Goal: Information Seeking & Learning: Learn about a topic

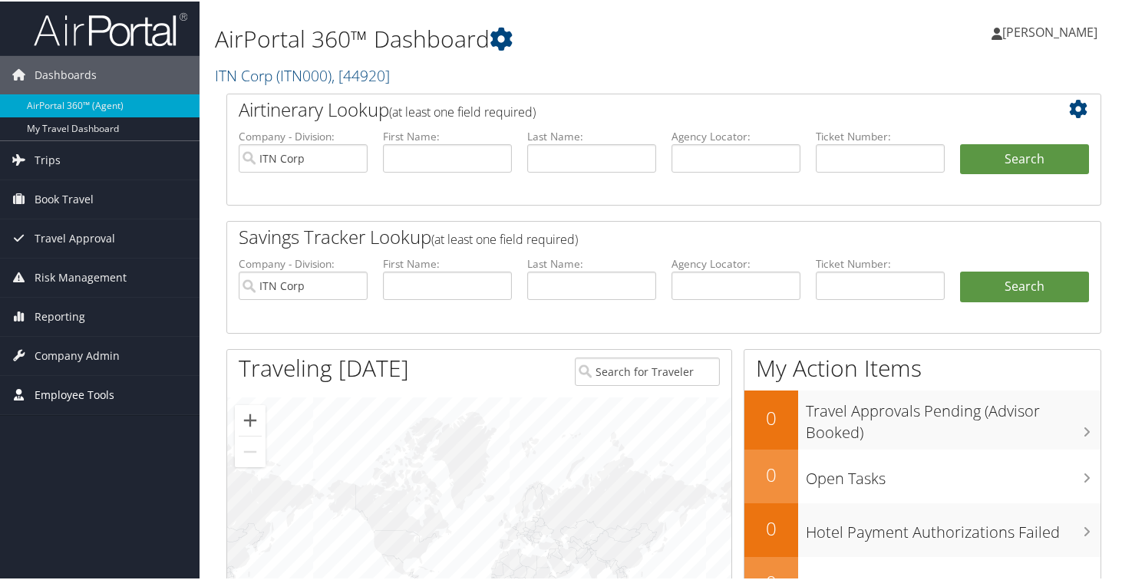
click at [82, 392] on span "Employee Tools" at bounding box center [75, 393] width 80 height 38
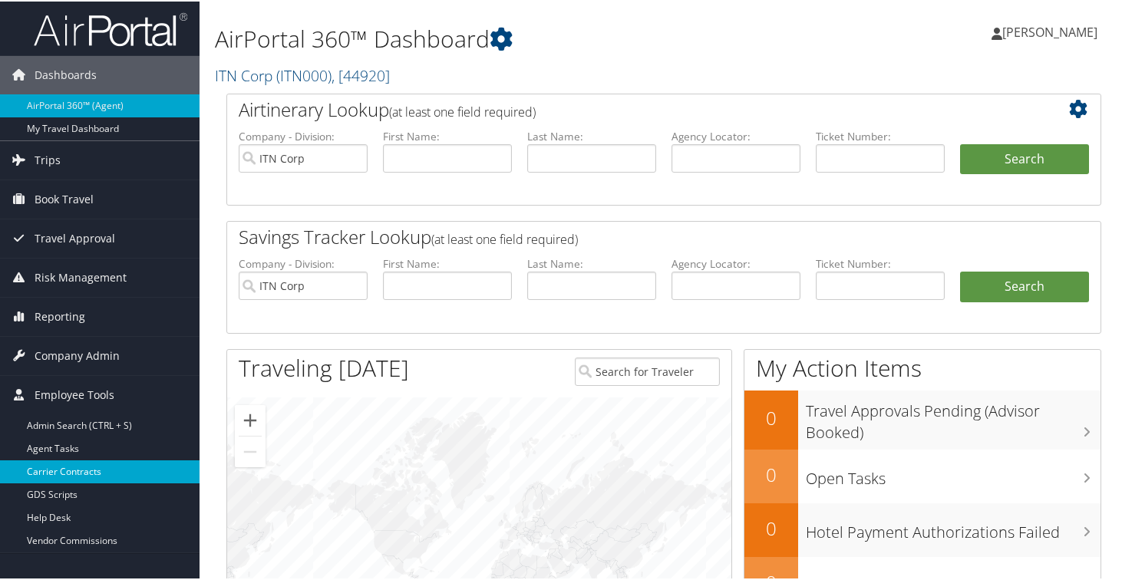
click at [61, 470] on link "Carrier Contracts" at bounding box center [99, 470] width 199 height 23
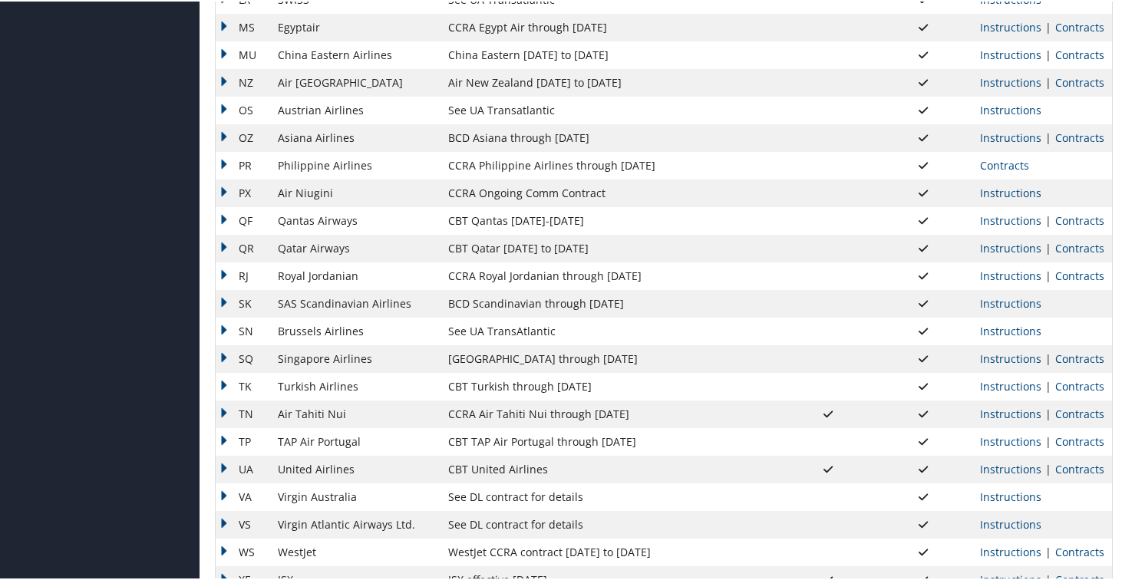
scroll to position [1213, 0]
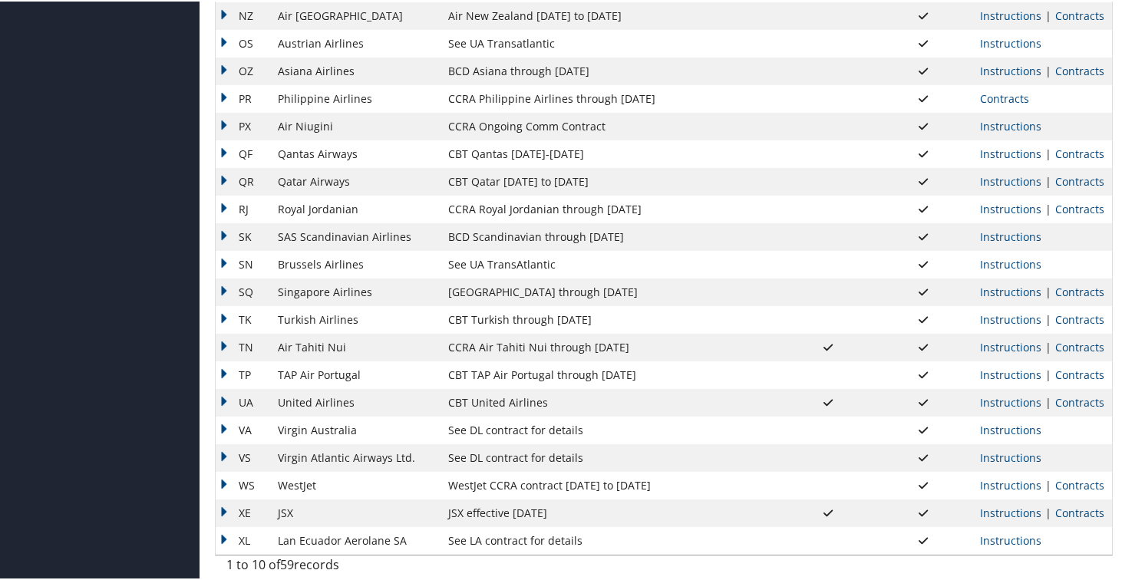
click at [224, 401] on td "UA" at bounding box center [243, 401] width 54 height 28
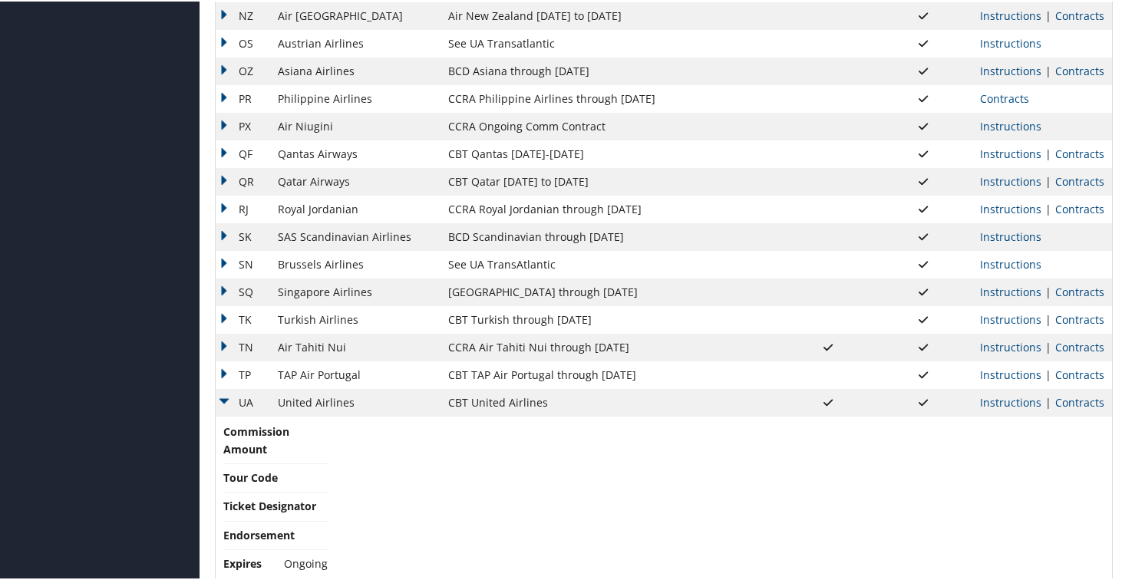
click at [1048, 407] on span "|" at bounding box center [1048, 401] width 14 height 15
click at [1068, 402] on link "Contracts" at bounding box center [1079, 401] width 49 height 15
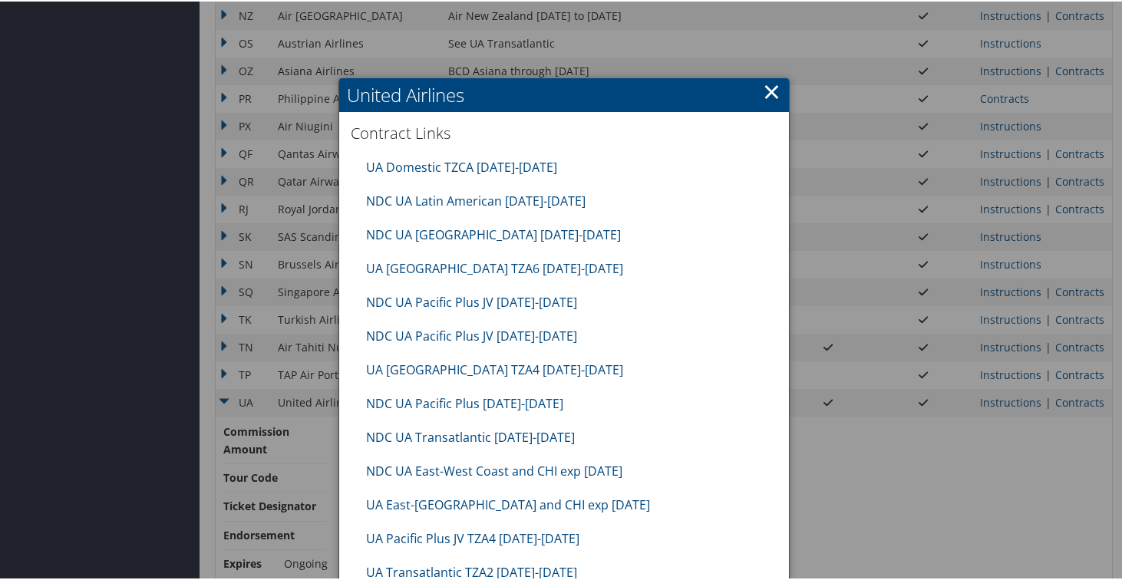
click at [769, 91] on link "×" at bounding box center [772, 89] width 18 height 31
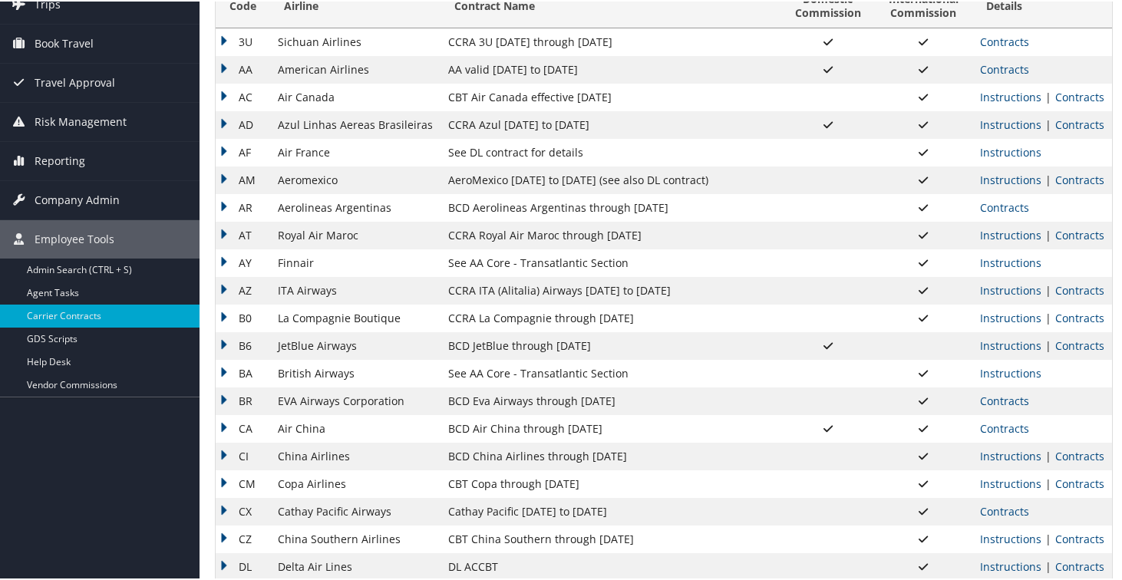
scroll to position [0, 0]
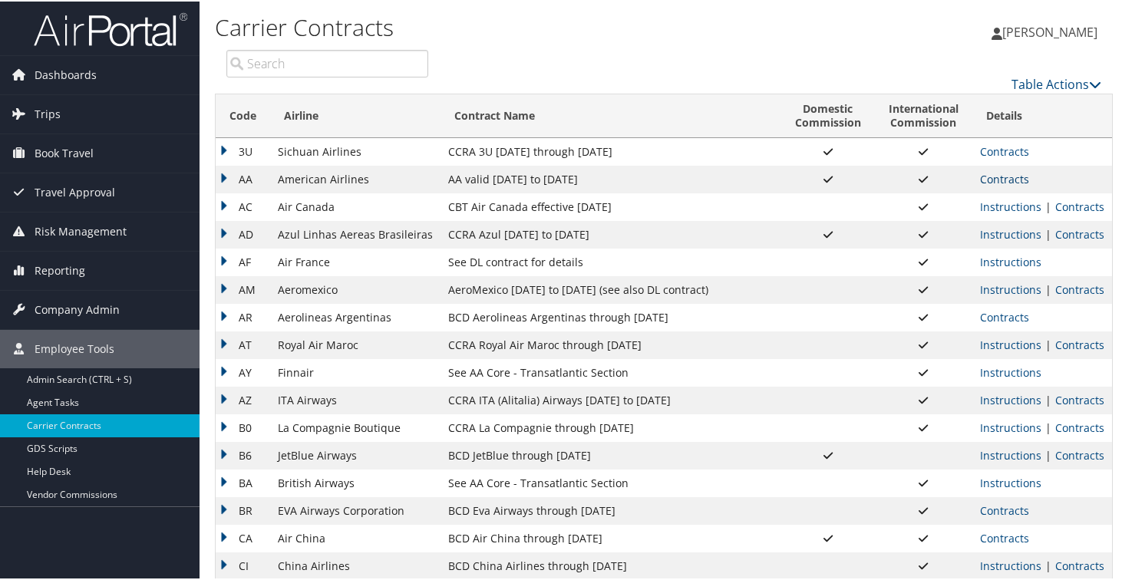
click at [1003, 180] on link "Contracts" at bounding box center [1004, 177] width 49 height 15
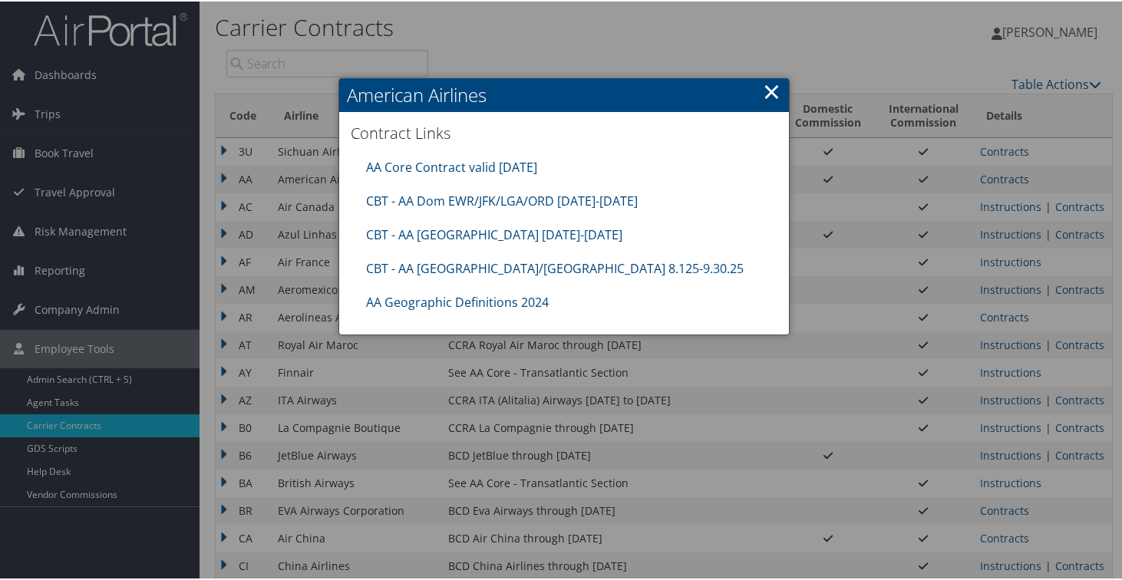
click at [766, 89] on link "×" at bounding box center [772, 89] width 18 height 31
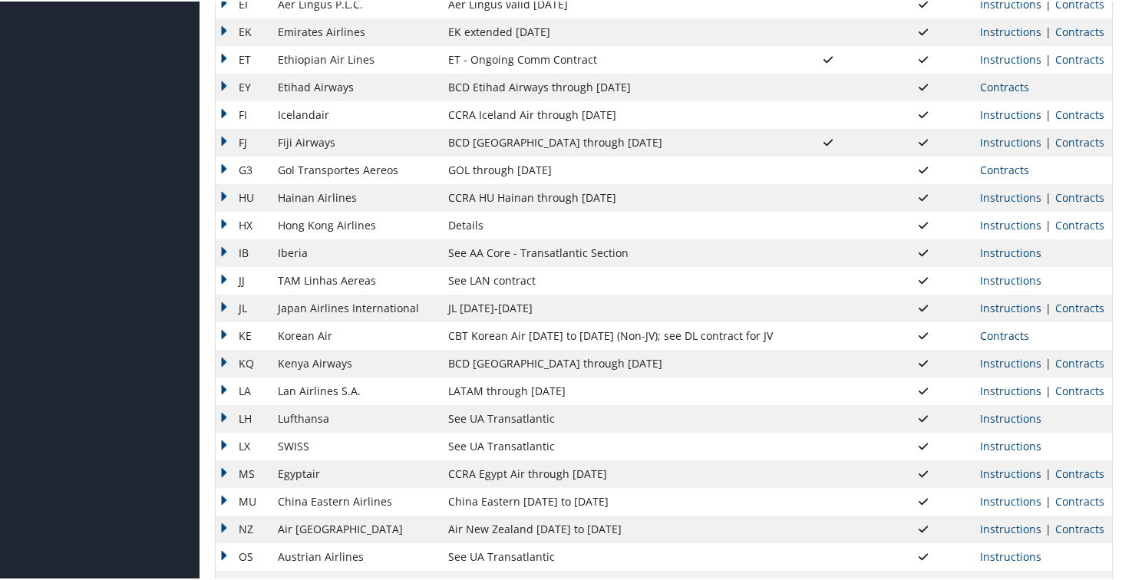
scroll to position [664, 0]
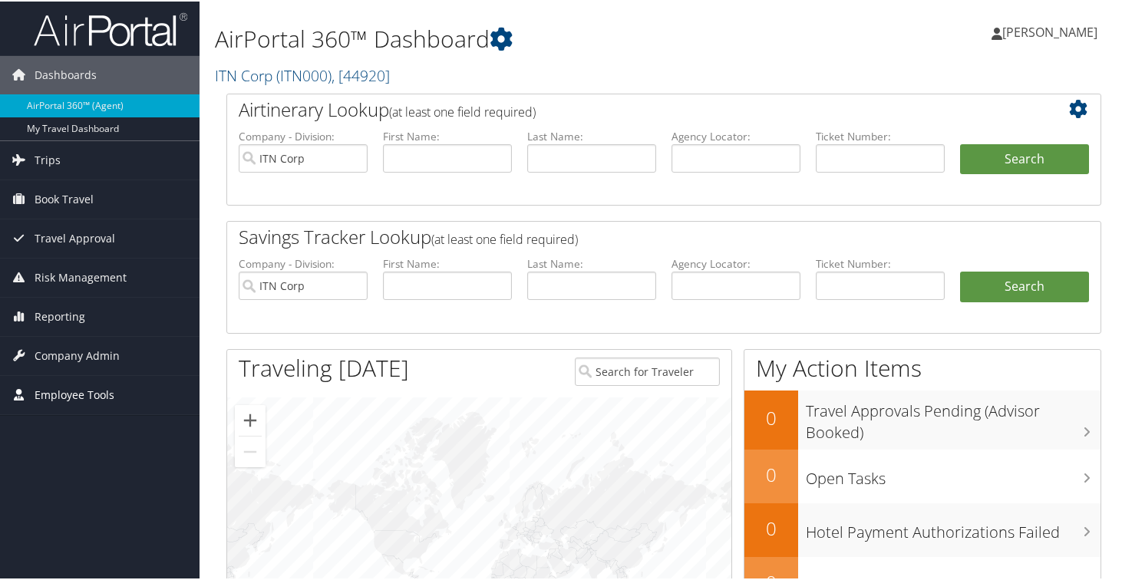
click at [78, 395] on span "Employee Tools" at bounding box center [75, 393] width 80 height 38
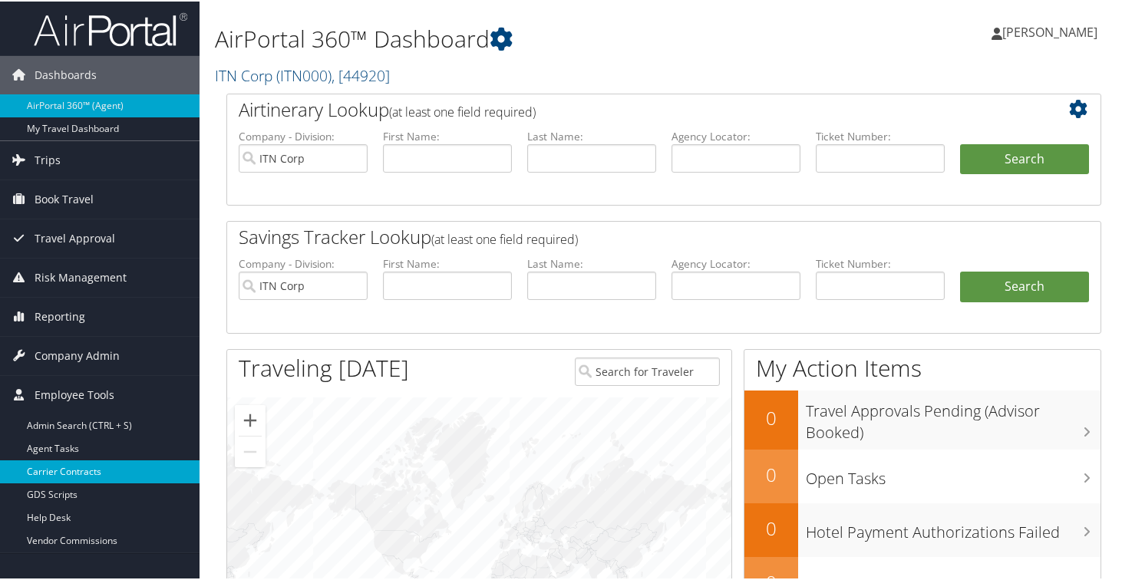
click at [82, 477] on link "Carrier Contracts" at bounding box center [99, 470] width 199 height 23
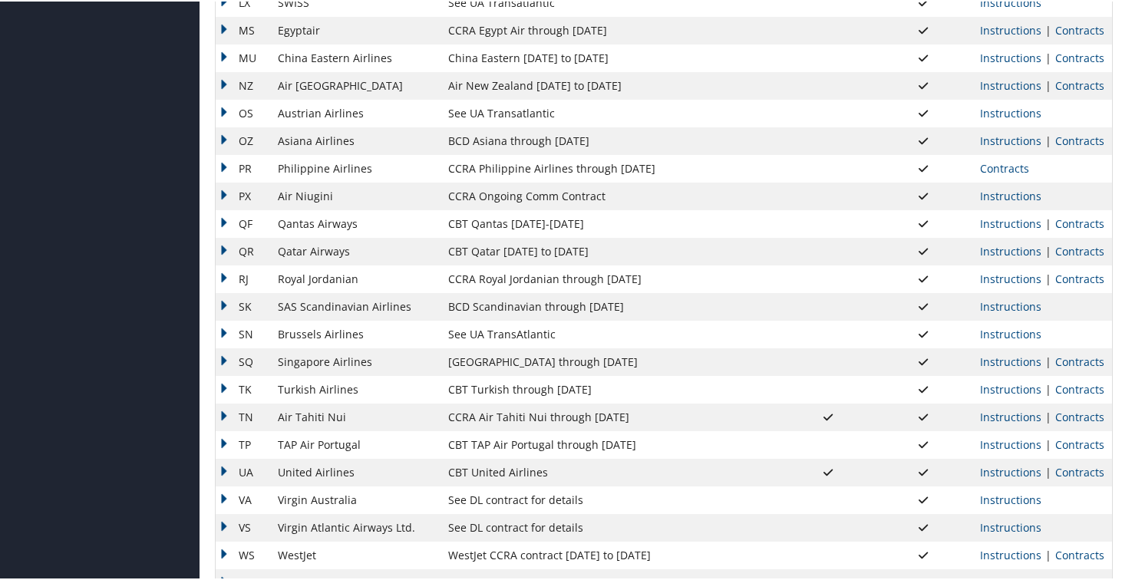
scroll to position [1213, 0]
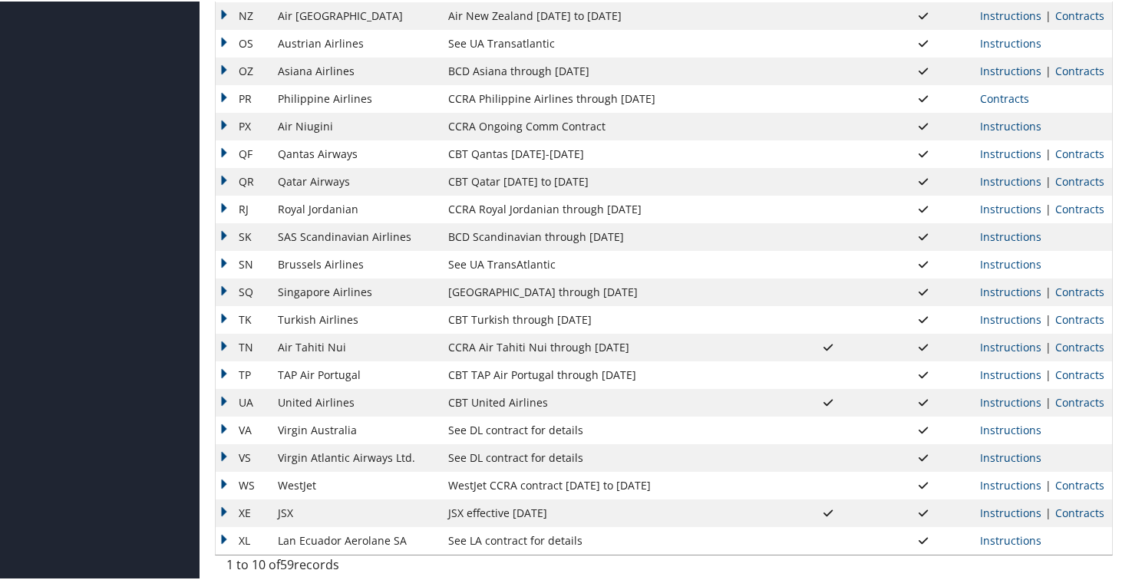
click at [223, 401] on td "UA" at bounding box center [243, 401] width 54 height 28
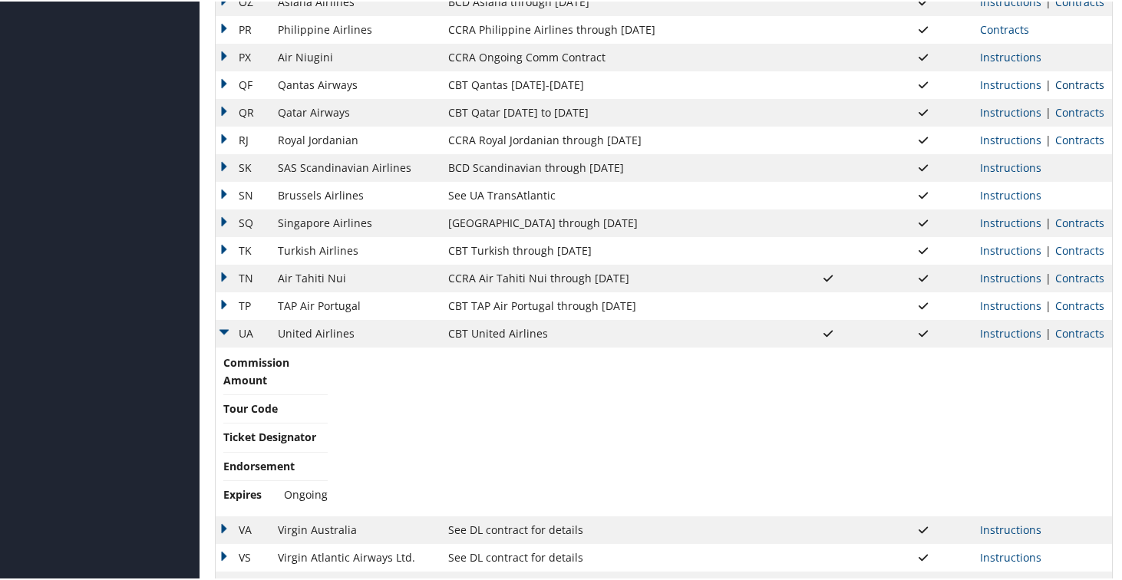
scroll to position [1381, 0]
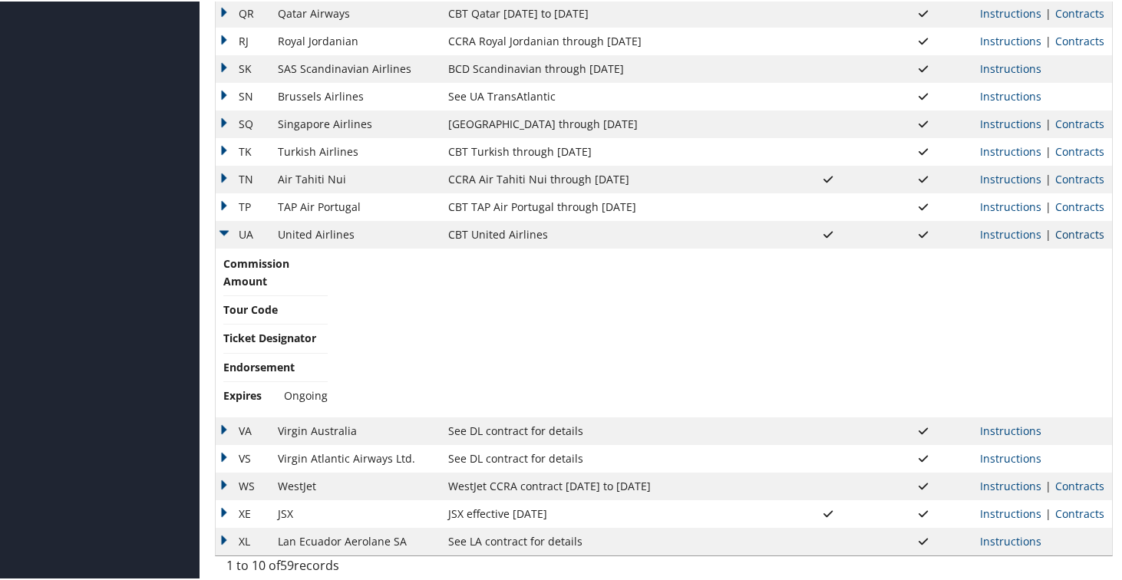
click at [1074, 232] on link "Contracts" at bounding box center [1079, 233] width 49 height 15
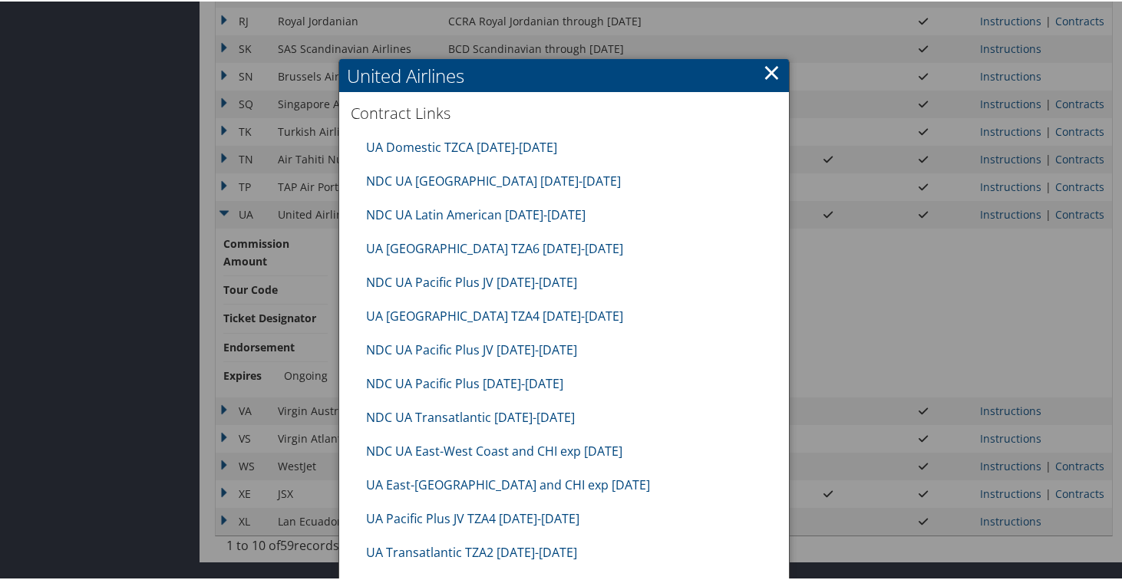
scroll to position [1421, 0]
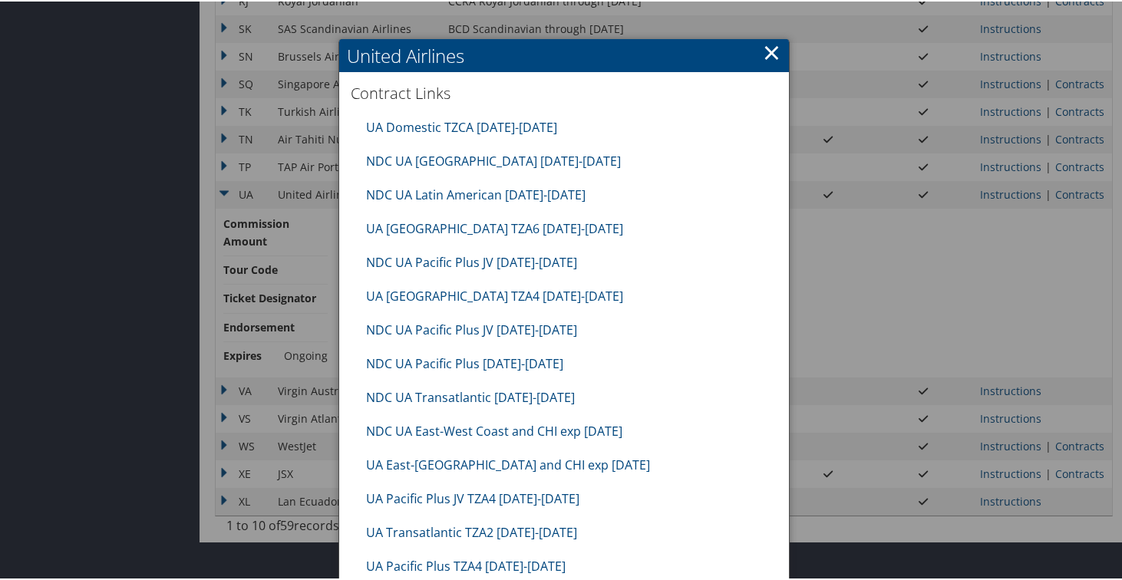
click at [979, 210] on div at bounding box center [564, 290] width 1128 height 580
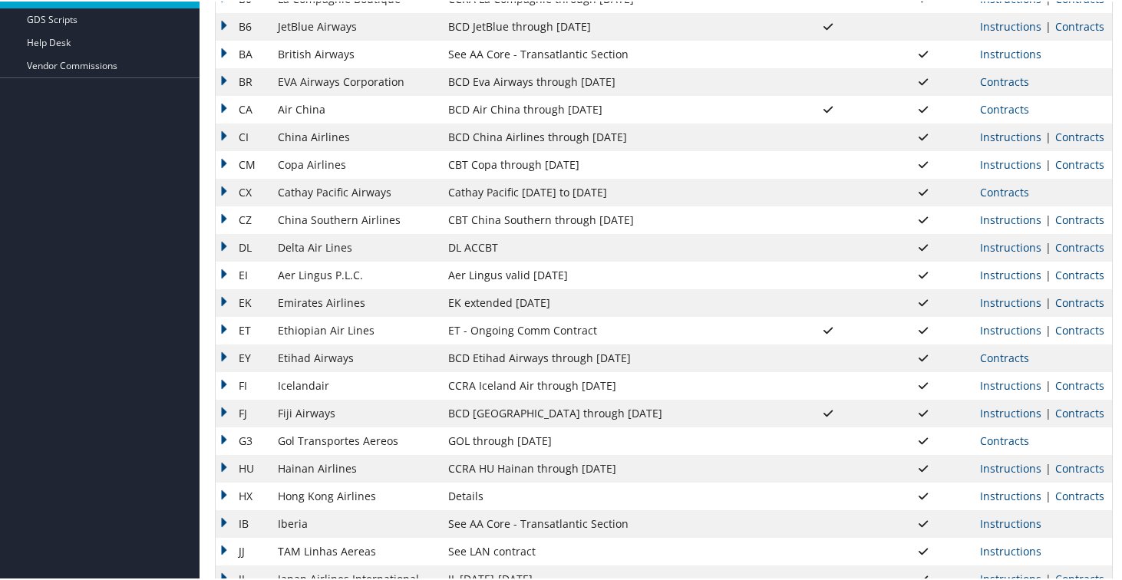
scroll to position [432, 0]
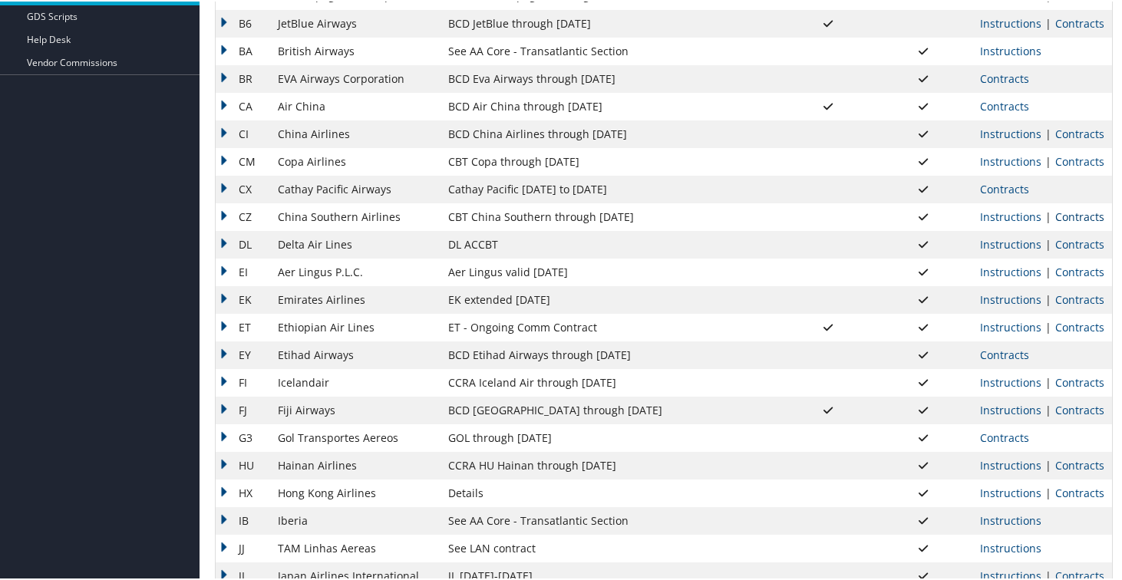
click at [1067, 217] on link "Contracts" at bounding box center [1079, 215] width 49 height 15
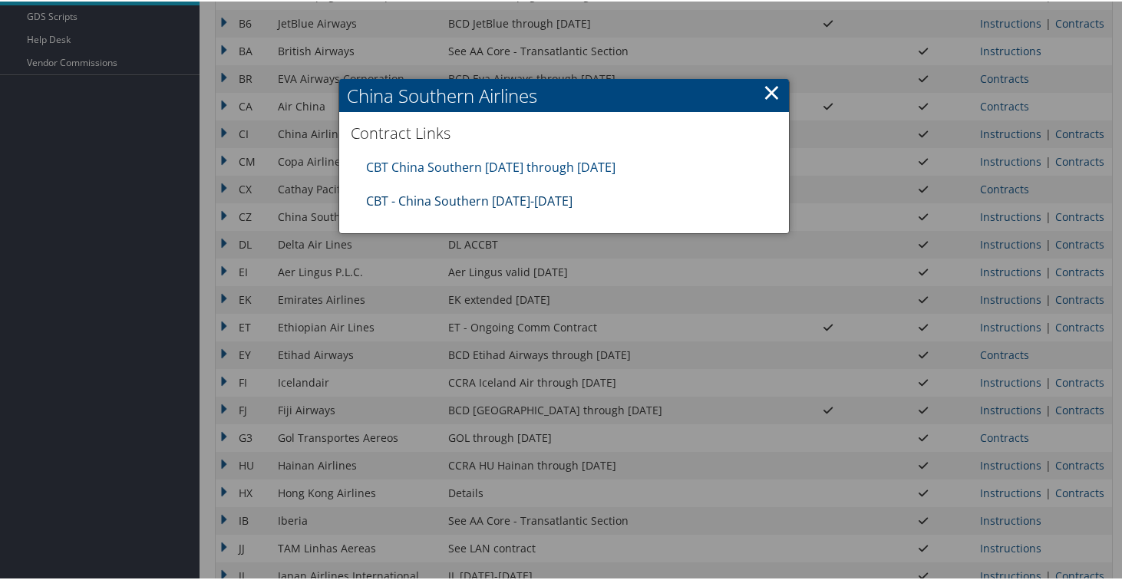
click at [514, 201] on link "CBT - China Southern [DATE]-[DATE]" at bounding box center [469, 199] width 206 height 17
click at [776, 84] on h2 "China Southern Airlines" at bounding box center [564, 94] width 450 height 34
click at [770, 87] on link "×" at bounding box center [772, 90] width 18 height 31
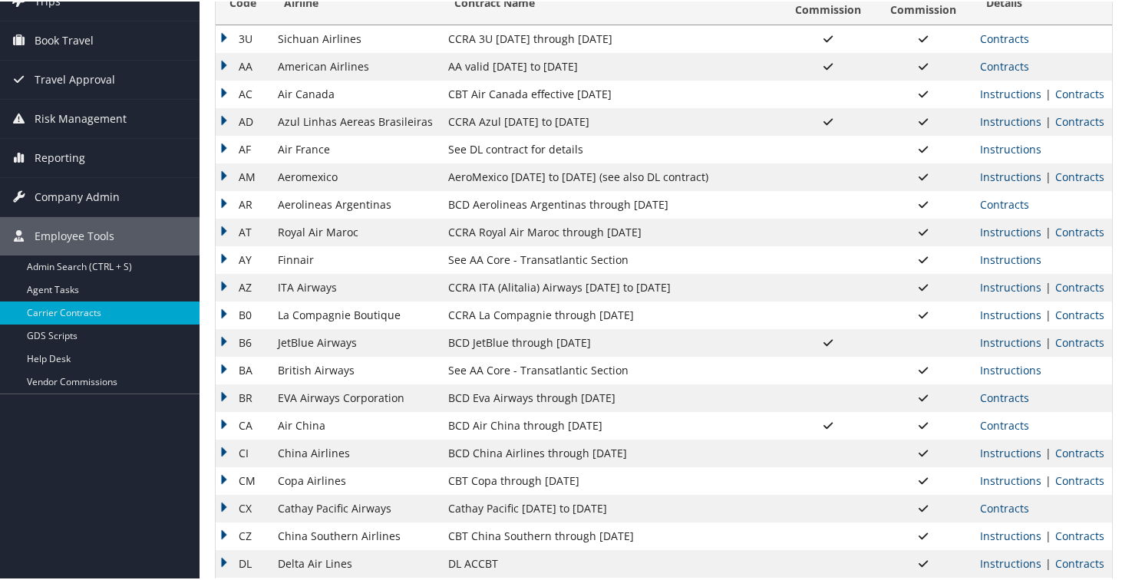
scroll to position [105, 0]
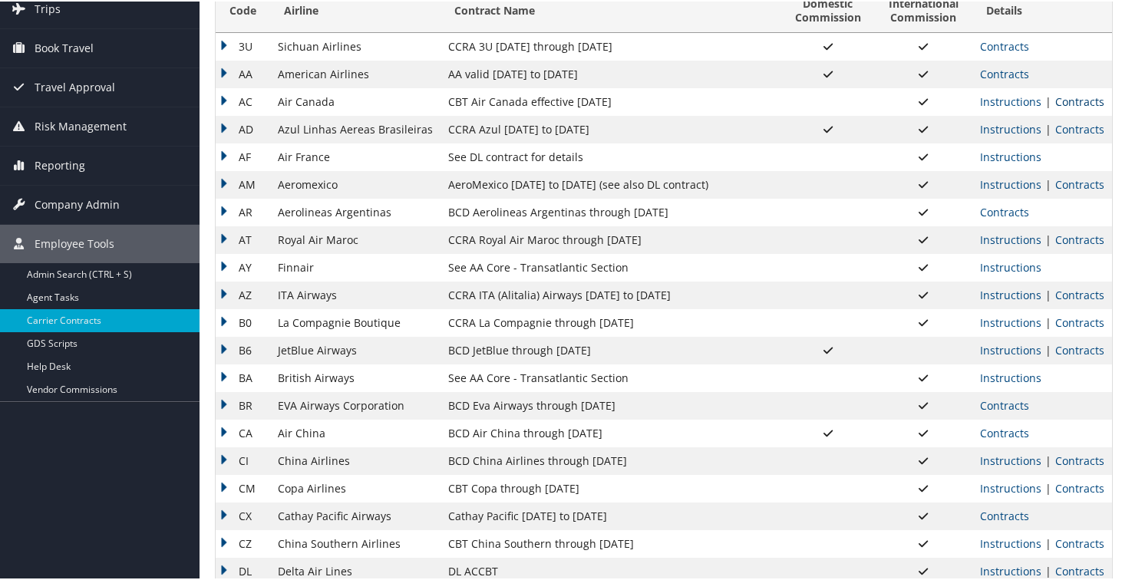
click at [1069, 99] on link "Contracts" at bounding box center [1079, 100] width 49 height 15
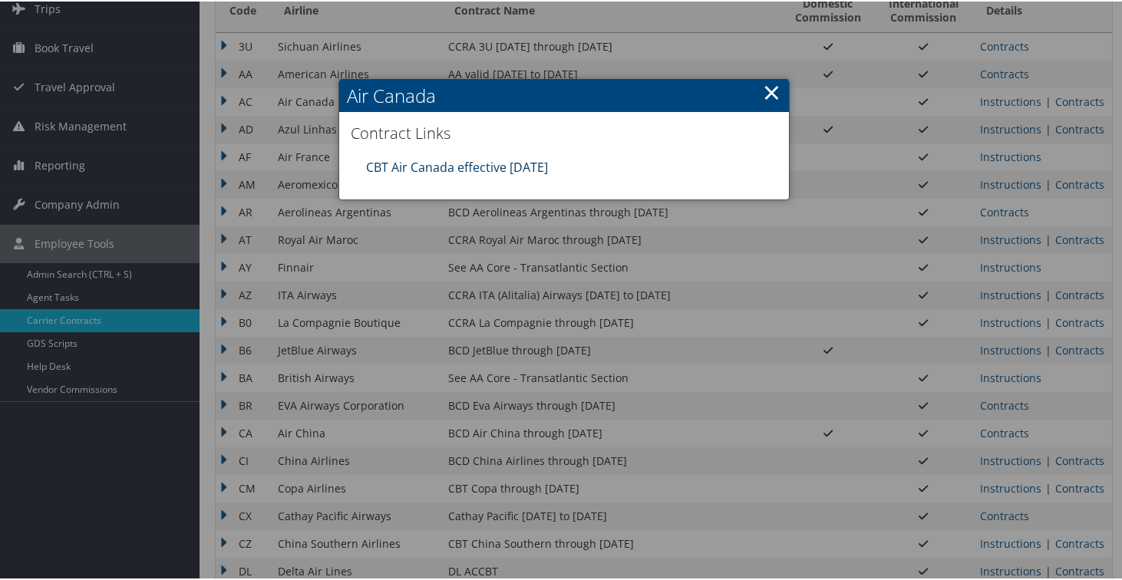
click at [506, 163] on link "CBT Air Canada effective [DATE]" at bounding box center [457, 165] width 182 height 17
click at [763, 89] on link "×" at bounding box center [772, 90] width 18 height 31
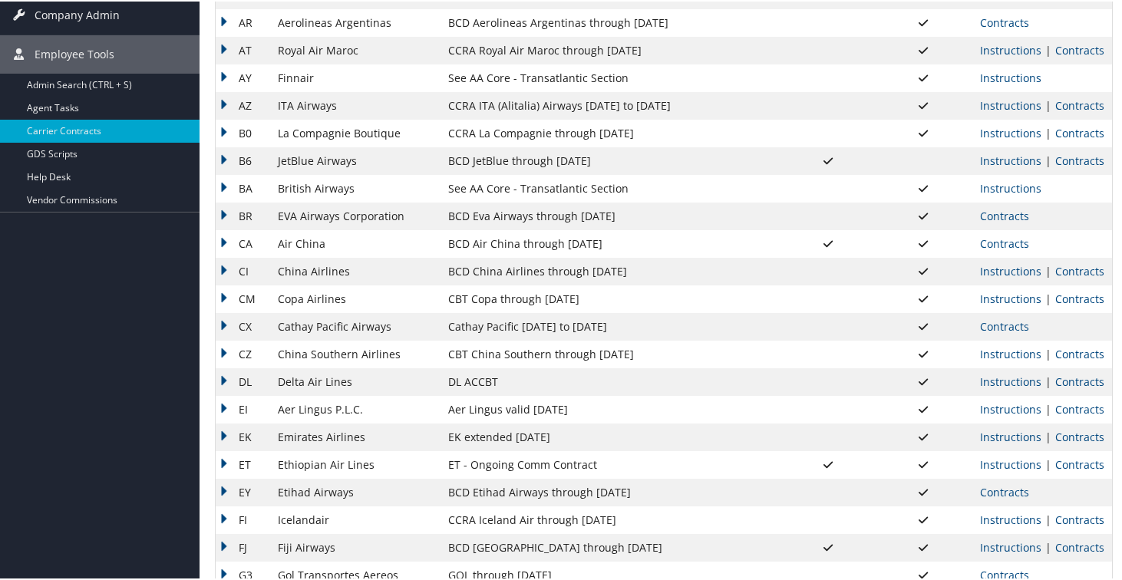
scroll to position [358, 0]
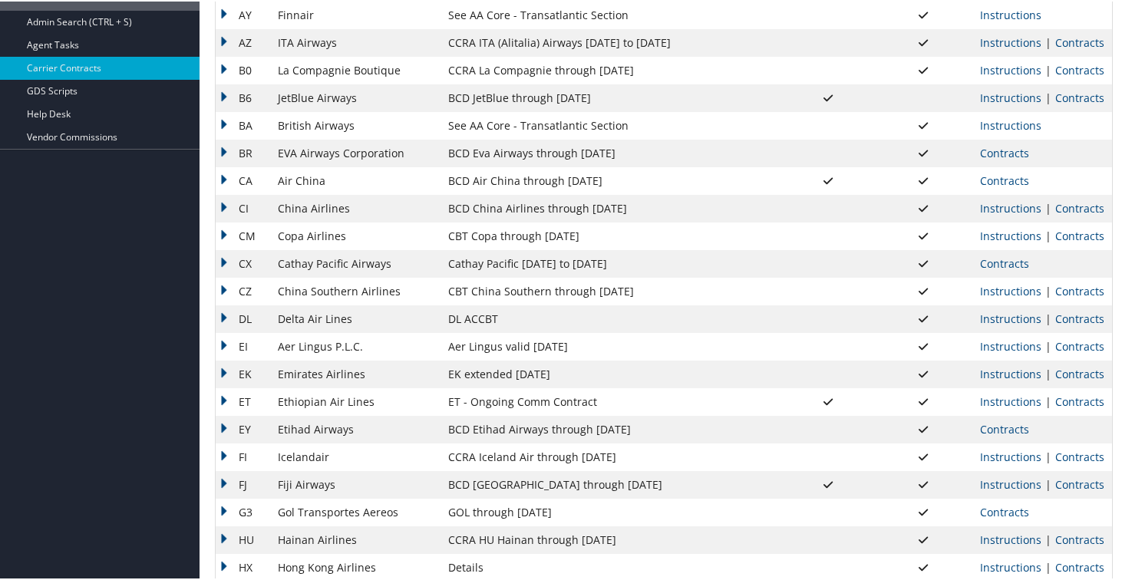
click at [224, 375] on td "EK" at bounding box center [243, 373] width 54 height 28
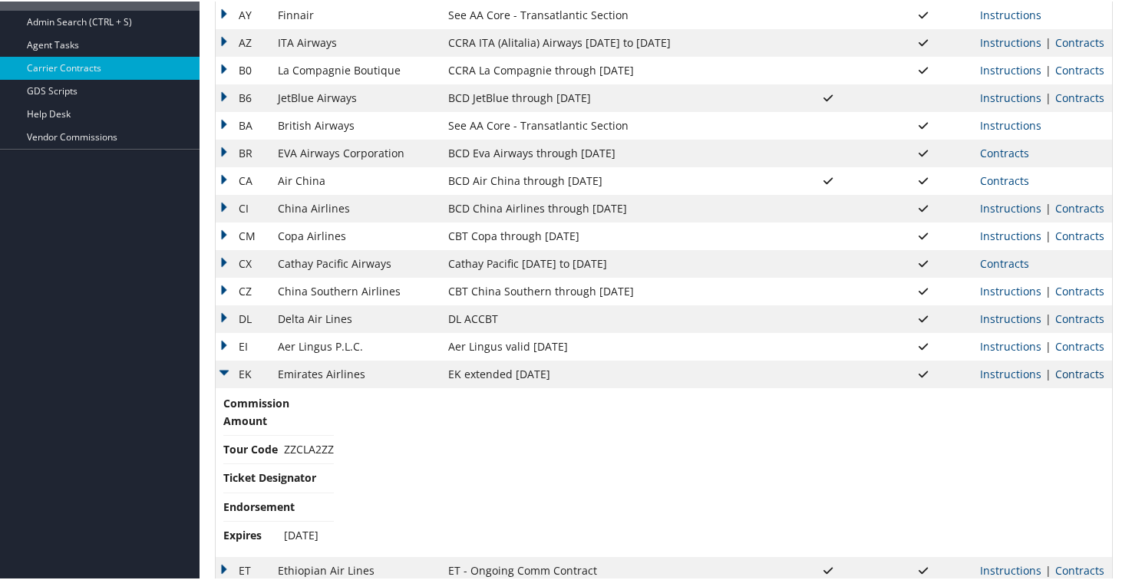
click at [1073, 374] on link "Contracts" at bounding box center [1079, 372] width 49 height 15
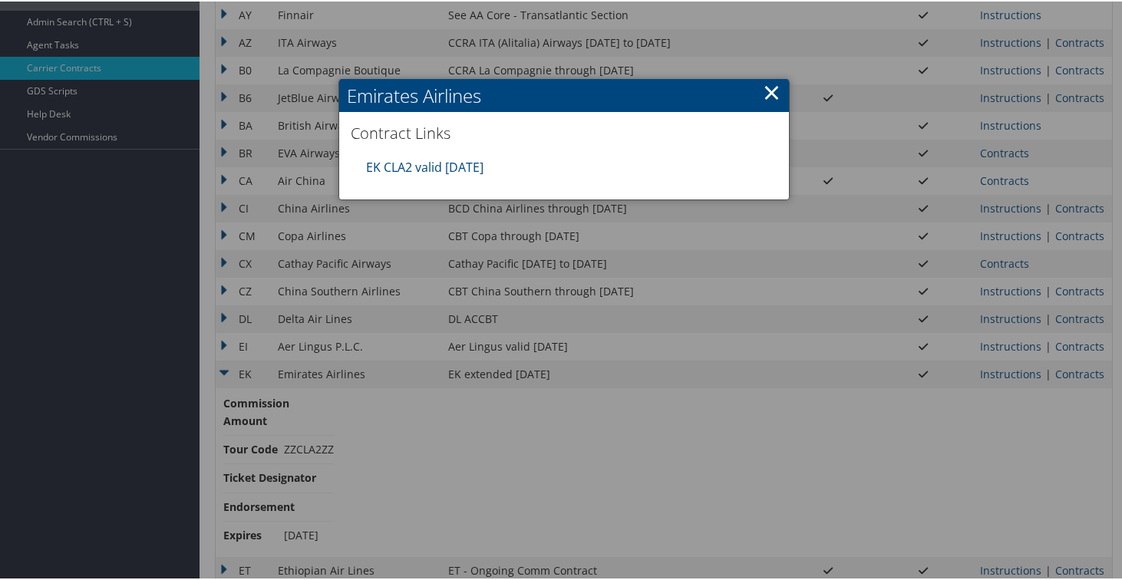
click at [766, 87] on link "×" at bounding box center [772, 90] width 18 height 31
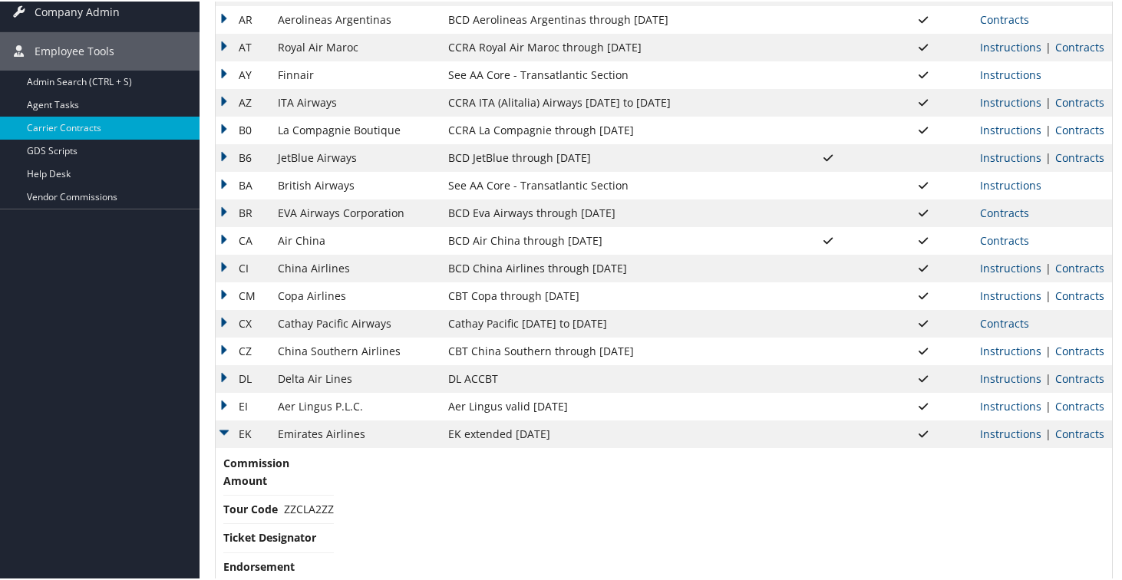
scroll to position [330, 0]
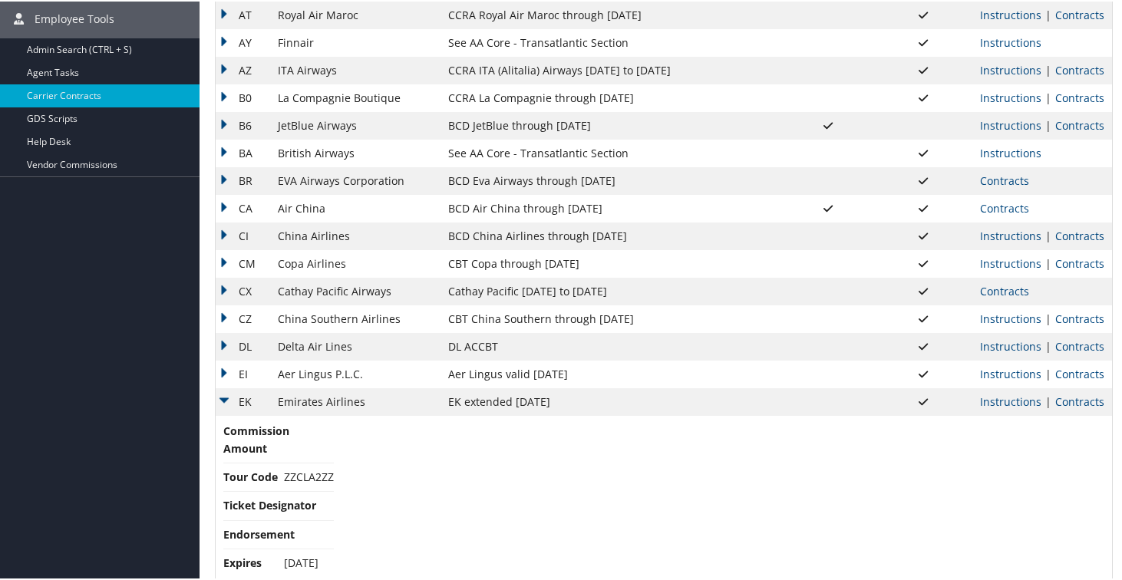
click at [226, 398] on td "EK" at bounding box center [243, 401] width 54 height 28
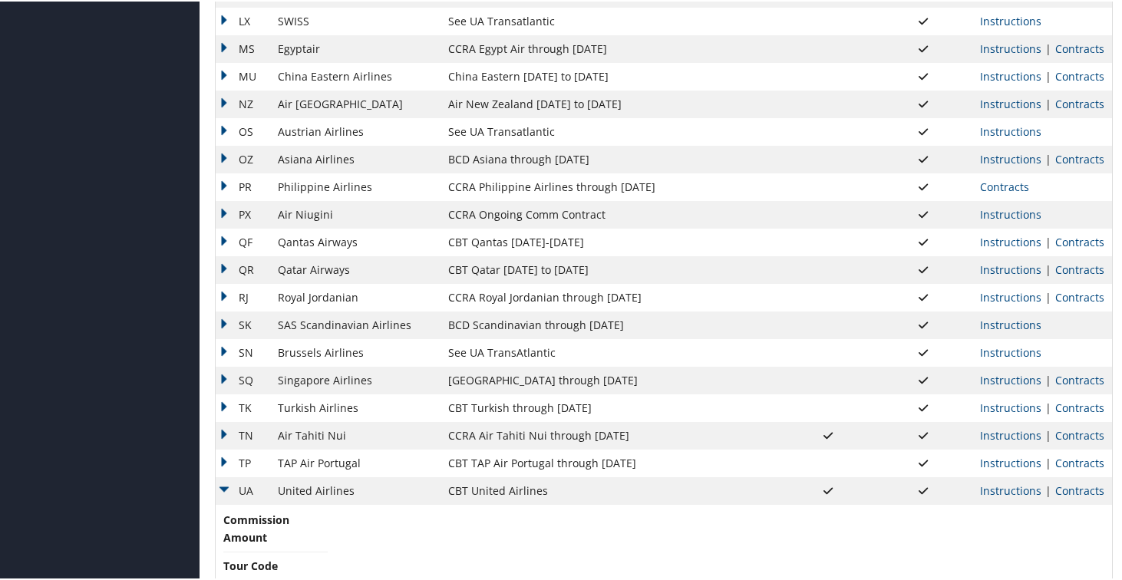
scroll to position [1381, 0]
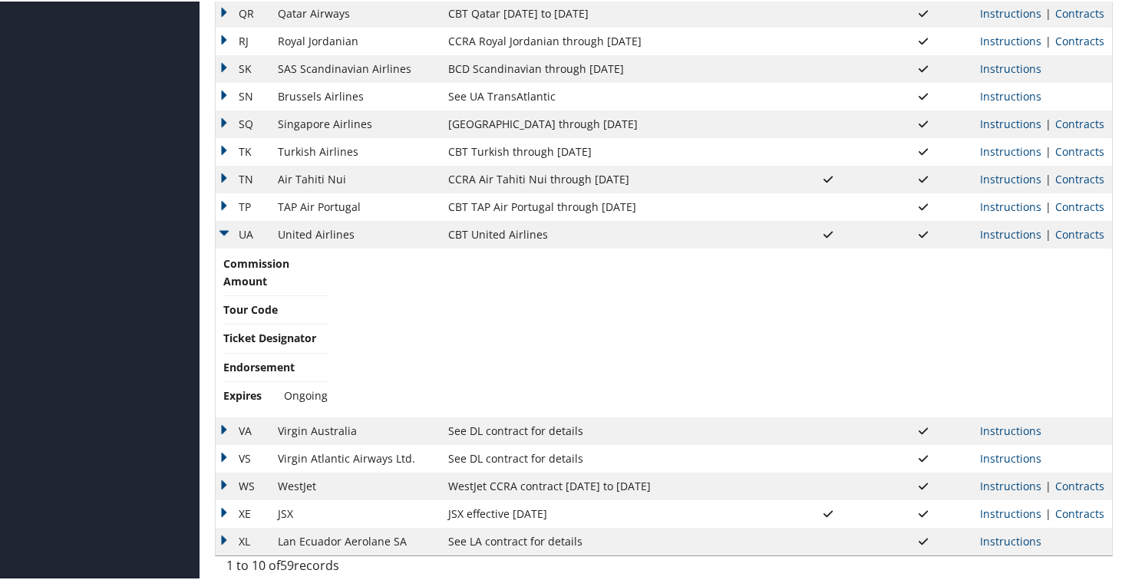
click at [1071, 243] on td "Instructions | Contracts" at bounding box center [1042, 233] width 140 height 28
click at [1069, 236] on link "Contracts" at bounding box center [1079, 233] width 49 height 15
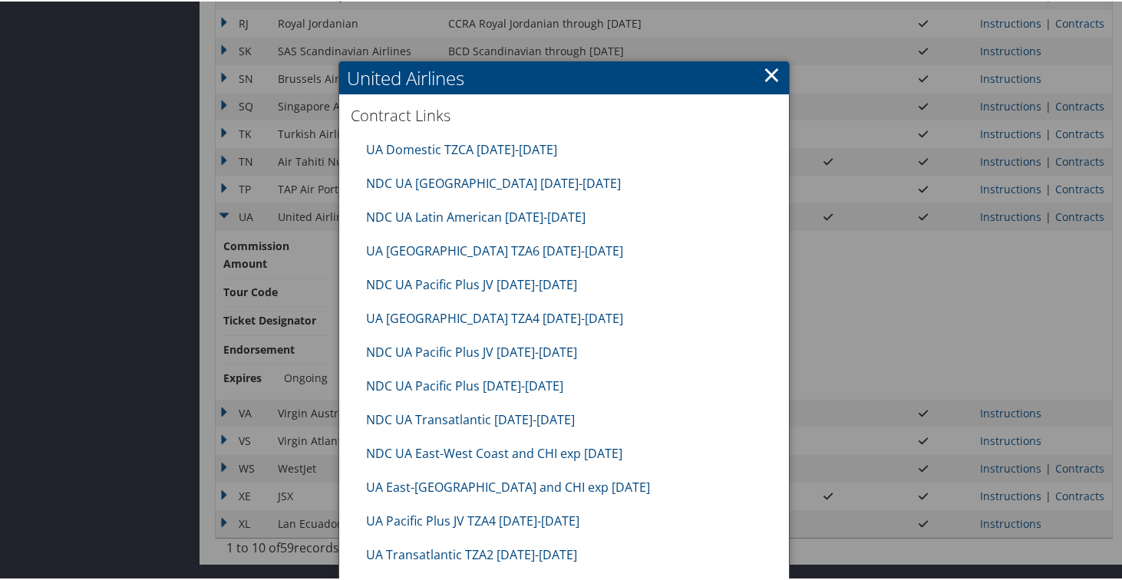
scroll to position [1439, 0]
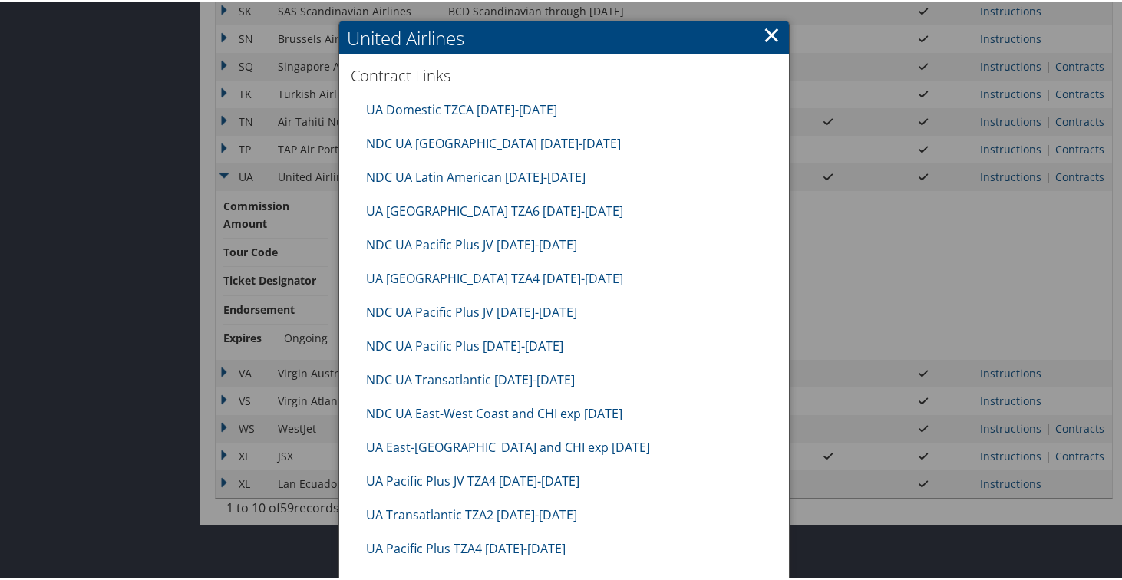
click at [265, 513] on div at bounding box center [564, 290] width 1128 height 580
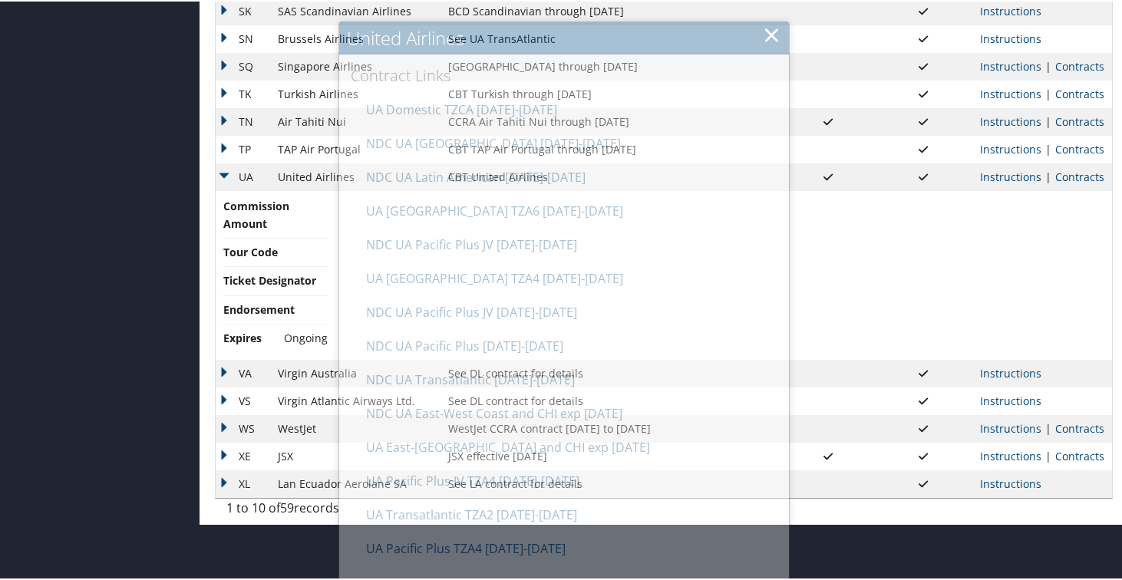
scroll to position [1381, 0]
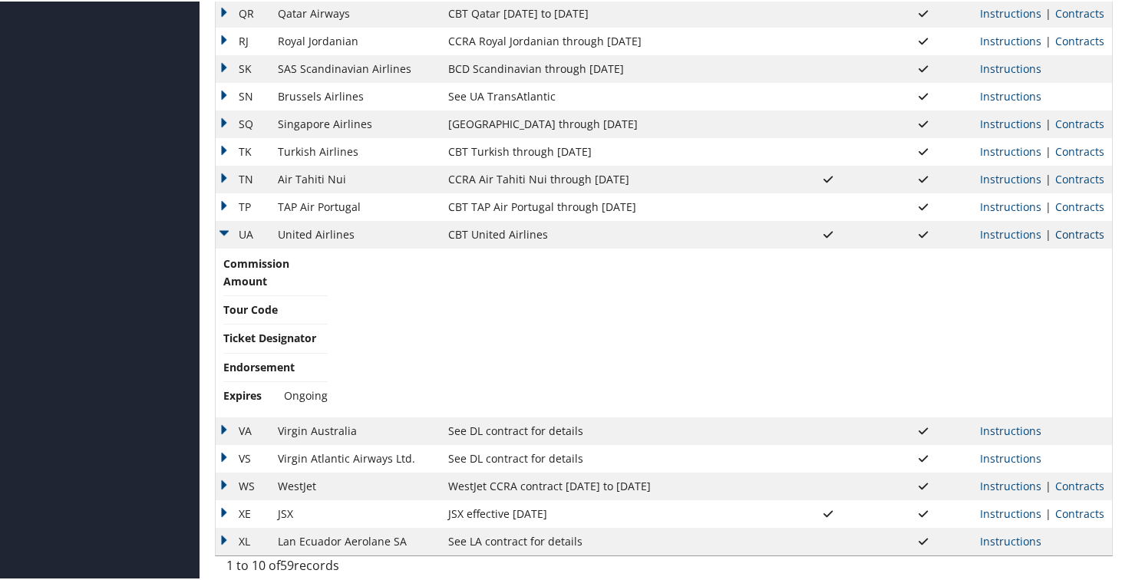
click at [1055, 237] on link "Contracts" at bounding box center [1079, 233] width 49 height 15
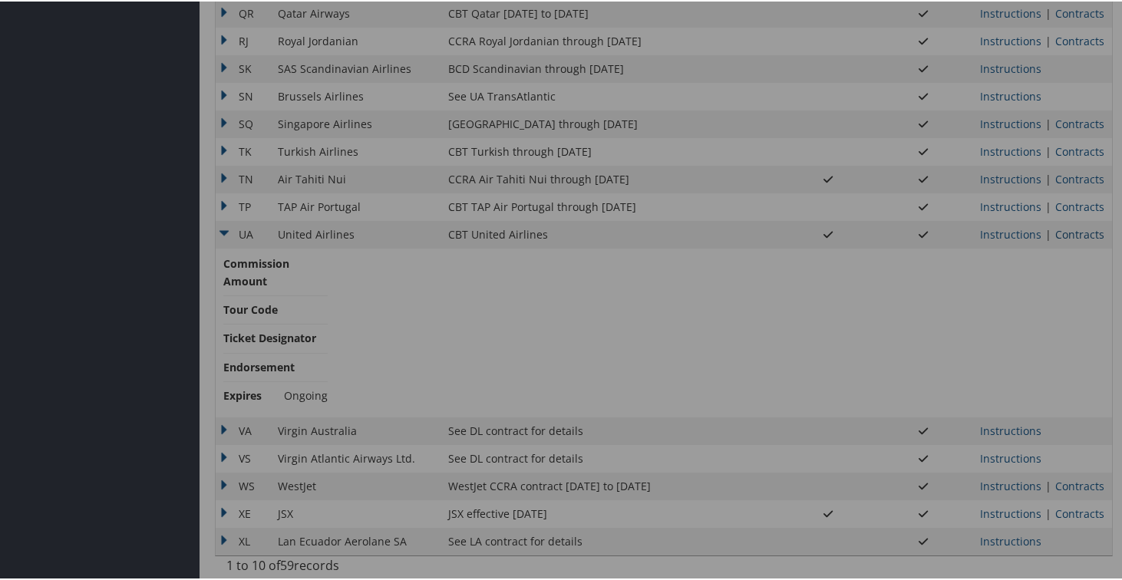
scroll to position [1439, 0]
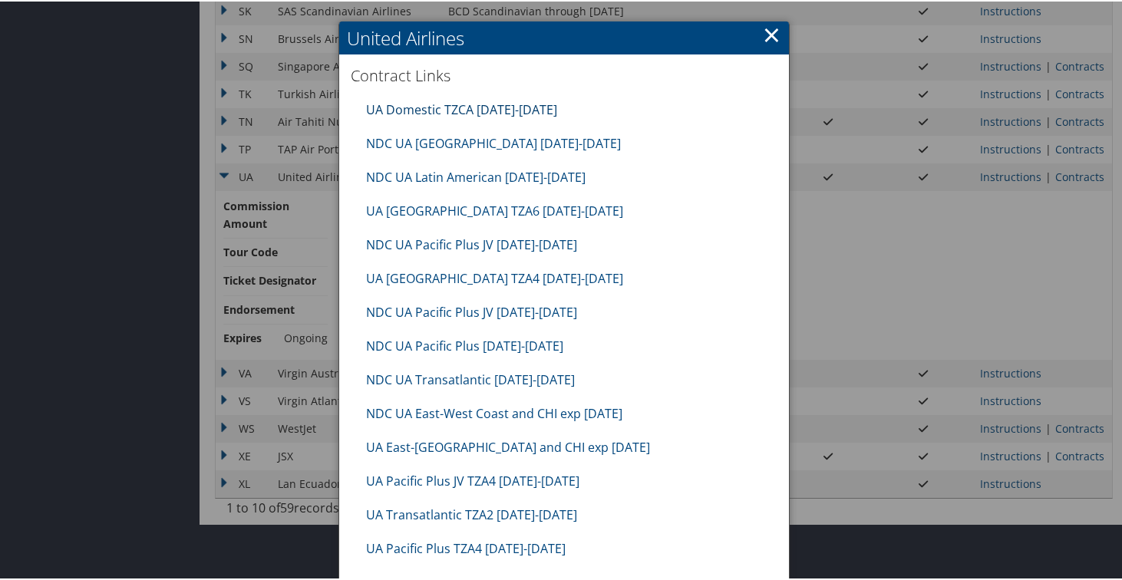
click at [501, 102] on link "UA Domestic TZCA [DATE]-[DATE]" at bounding box center [461, 108] width 191 height 17
click at [446, 213] on link "UA [GEOGRAPHIC_DATA] TZA6 [DATE]-[DATE]" at bounding box center [494, 209] width 257 height 17
click at [503, 209] on link "UA [GEOGRAPHIC_DATA] TZA6 [DATE]-[DATE]" at bounding box center [494, 209] width 257 height 17
click at [448, 278] on link "UA [GEOGRAPHIC_DATA] TZA4 [DATE]-[DATE]" at bounding box center [494, 277] width 257 height 17
click at [464, 479] on link "UA Pacific Plus JV TZA4 [DATE]-[DATE]" at bounding box center [472, 479] width 213 height 17
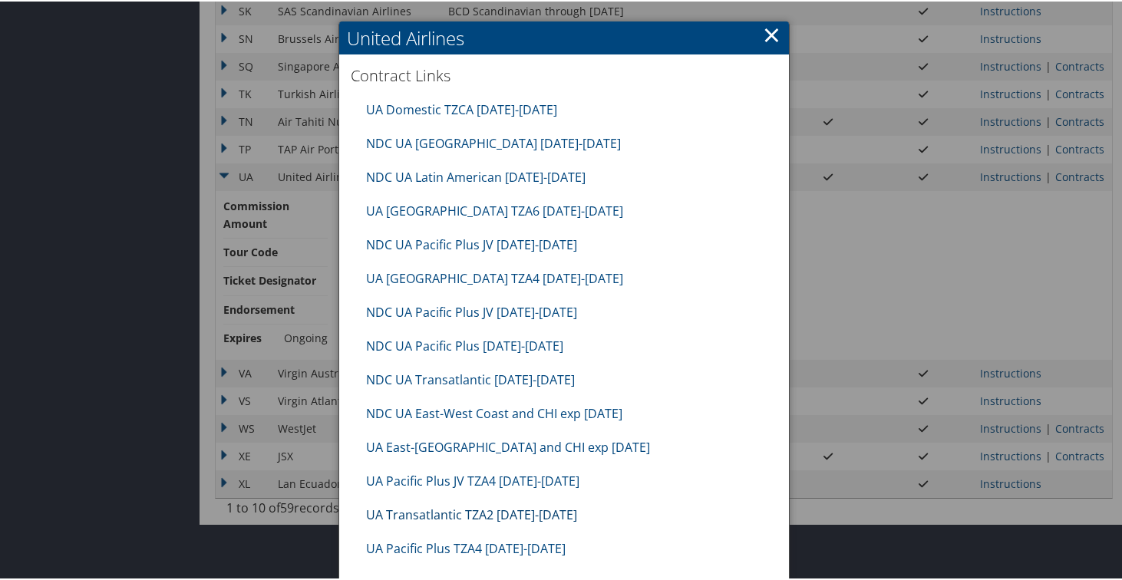
click at [452, 513] on link "UA Transatlantic TZA2 [DATE]-[DATE]" at bounding box center [471, 513] width 211 height 17
click at [459, 549] on link "UA Pacific Plus TZA4 [DATE]-[DATE]" at bounding box center [465, 547] width 199 height 17
click at [434, 547] on link "UA Pacific Plus TZA4 [DATE]-[DATE]" at bounding box center [465, 547] width 199 height 17
click at [767, 35] on link "×" at bounding box center [772, 33] width 18 height 31
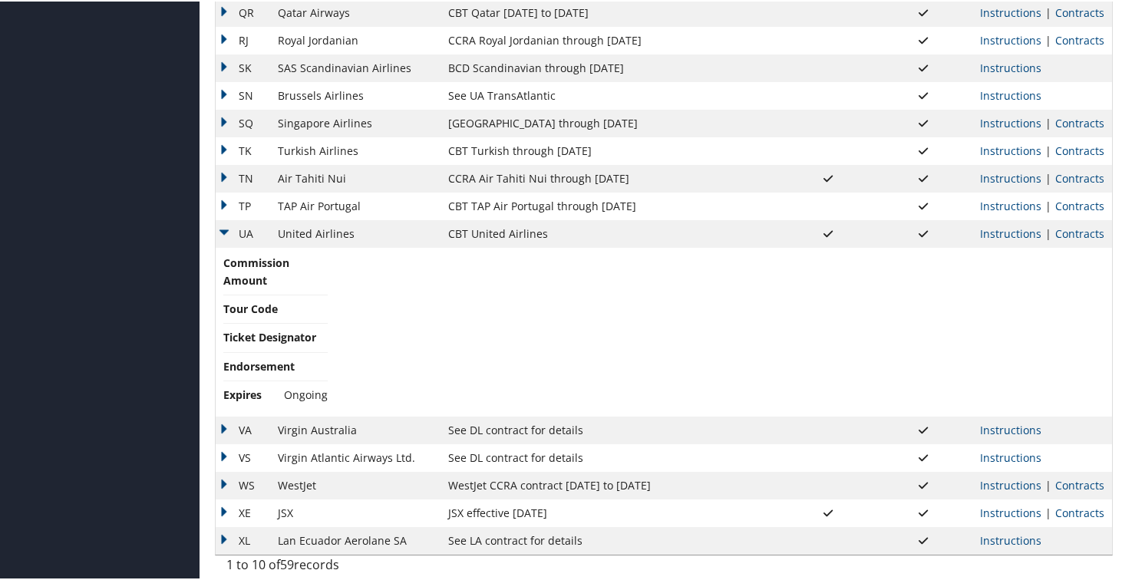
scroll to position [1381, 0]
click at [224, 232] on td "UA" at bounding box center [243, 233] width 54 height 28
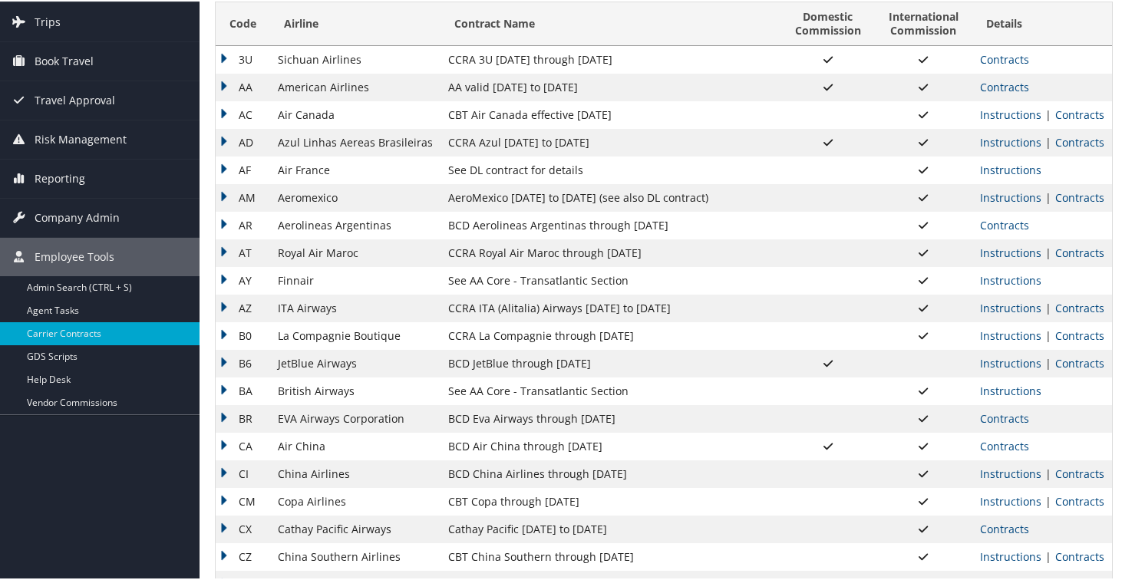
scroll to position [110, 0]
